Goal: Information Seeking & Learning: Learn about a topic

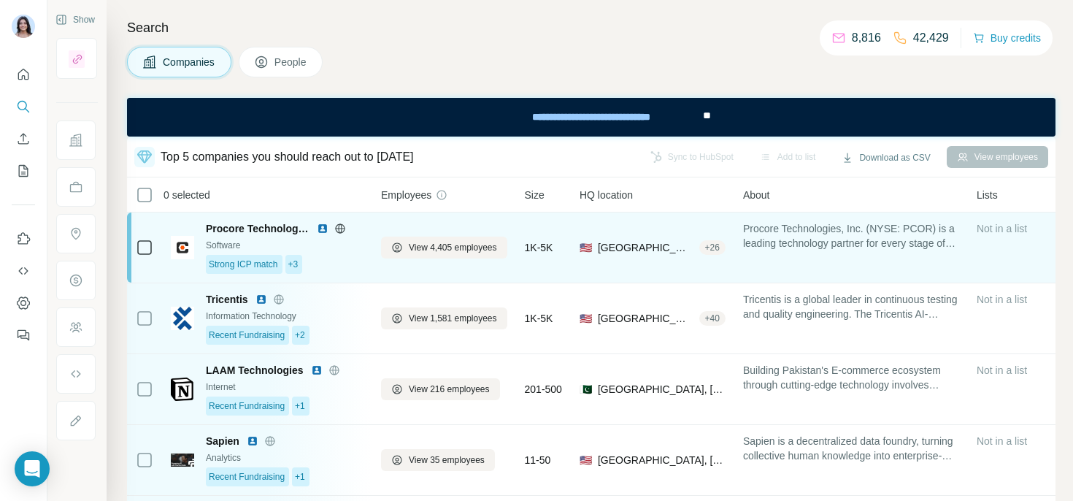
click at [237, 237] on div "Procore Technologies Software Strong ICP match +3" at bounding box center [285, 247] width 158 height 53
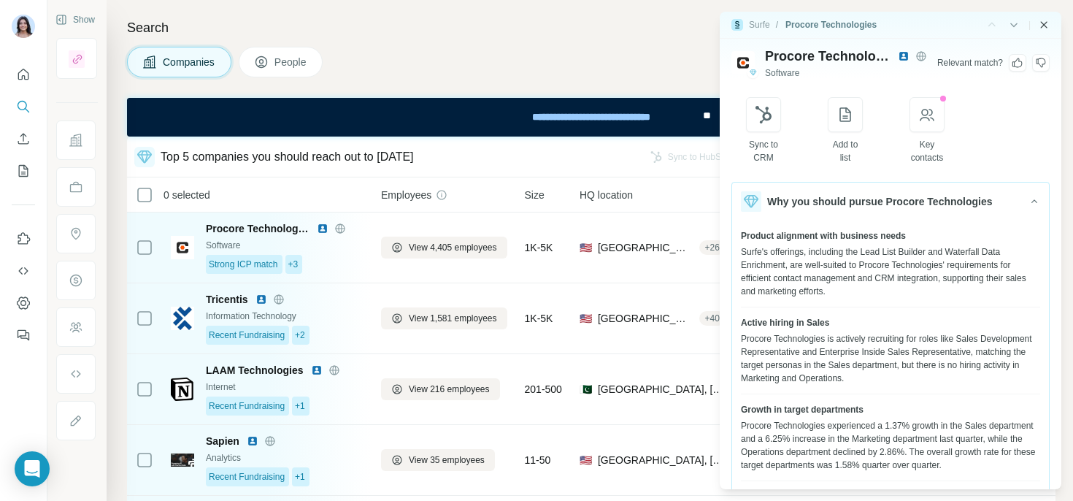
click at [1043, 26] on icon "Close side panel" at bounding box center [1044, 25] width 12 height 12
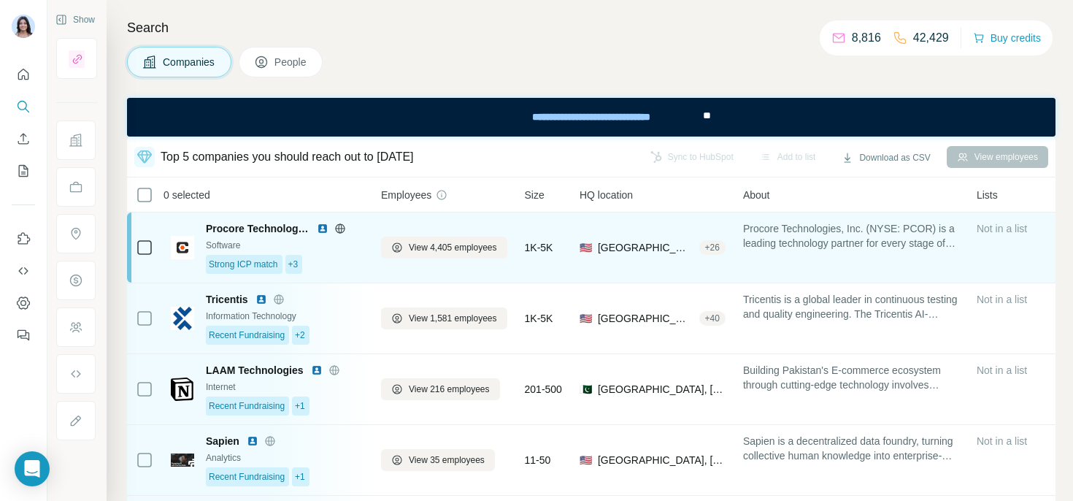
click at [176, 226] on div "Procore Technologies Software Strong ICP match +3" at bounding box center [267, 247] width 193 height 53
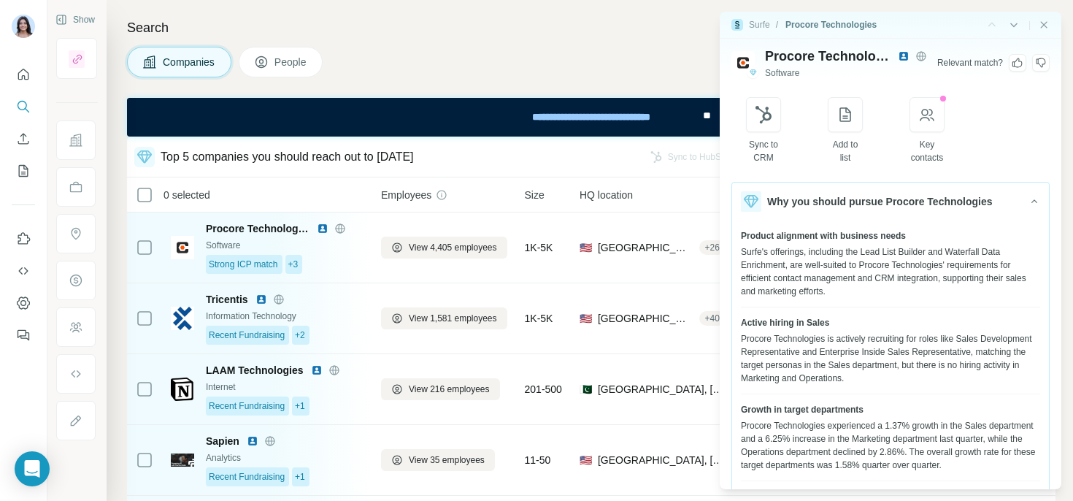
click at [423, 26] on h4 "Search" at bounding box center [591, 28] width 929 height 20
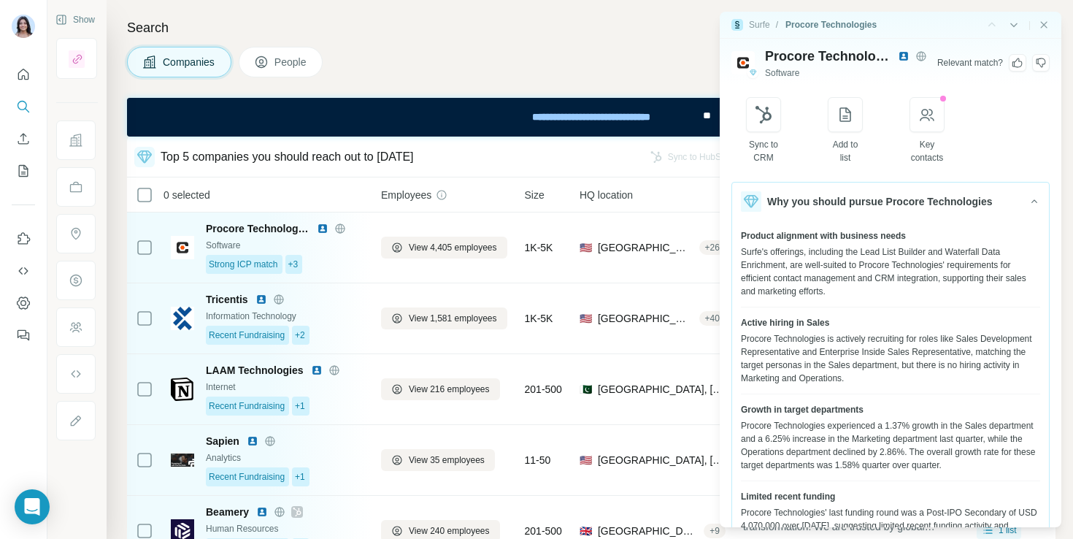
click at [447, 64] on div "Companies People" at bounding box center [591, 62] width 929 height 31
click at [1037, 21] on div "|" at bounding box center [1017, 25] width 65 height 15
click at [1048, 23] on icon "Close side panel" at bounding box center [1044, 25] width 12 height 12
